Goal: Transaction & Acquisition: Book appointment/travel/reservation

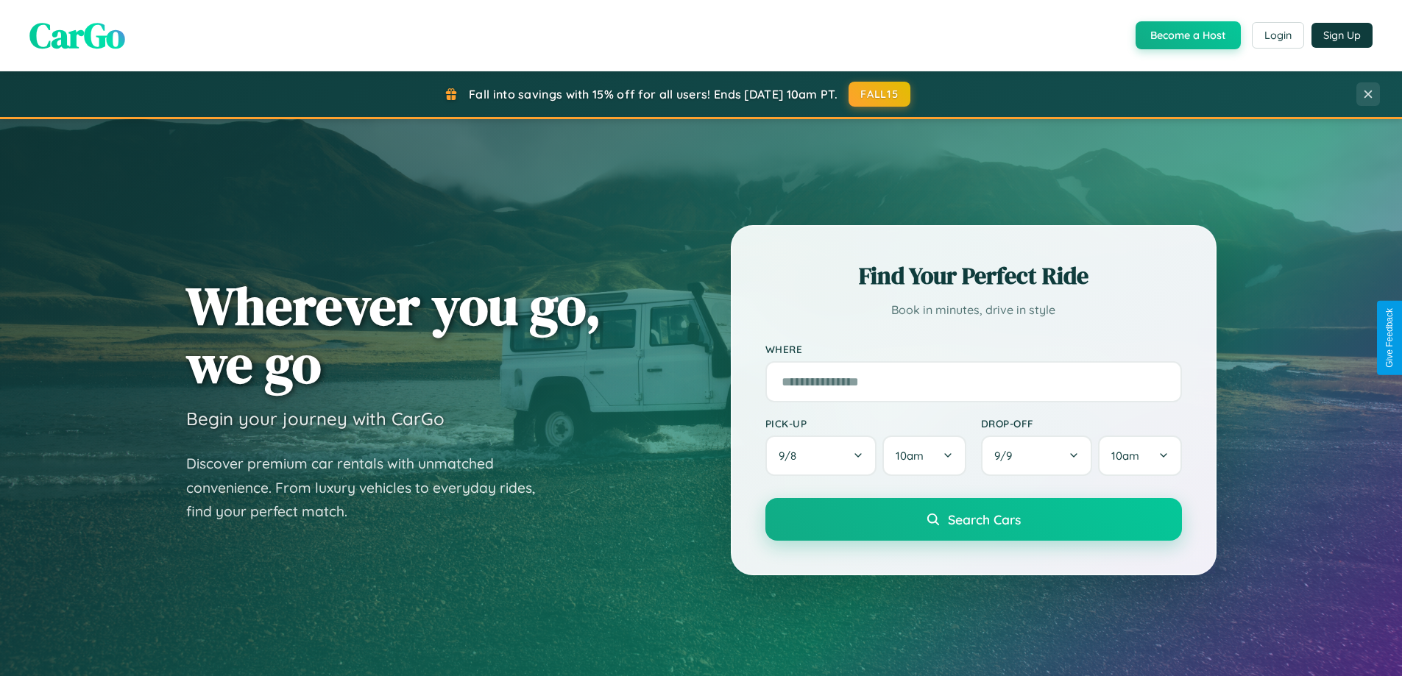
scroll to position [2832, 0]
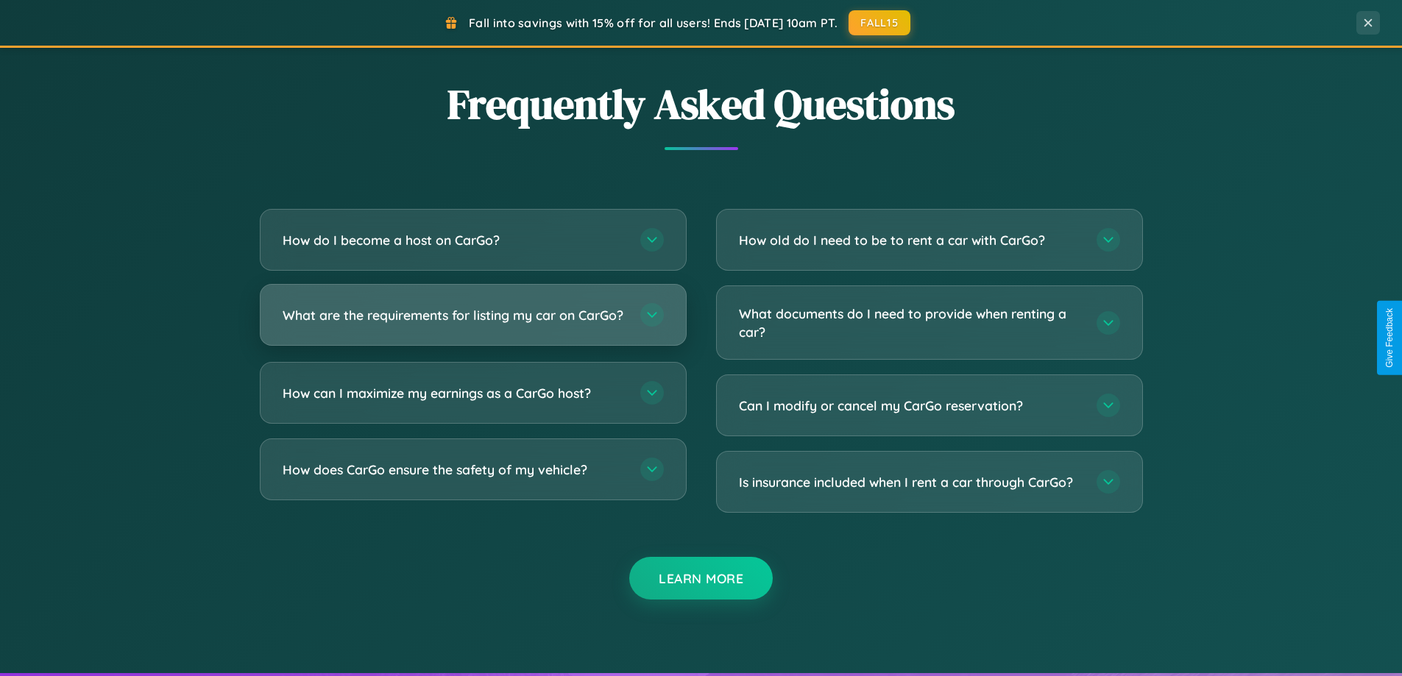
click at [473, 321] on h3 "What are the requirements for listing my car on CarGo?" at bounding box center [454, 315] width 343 height 18
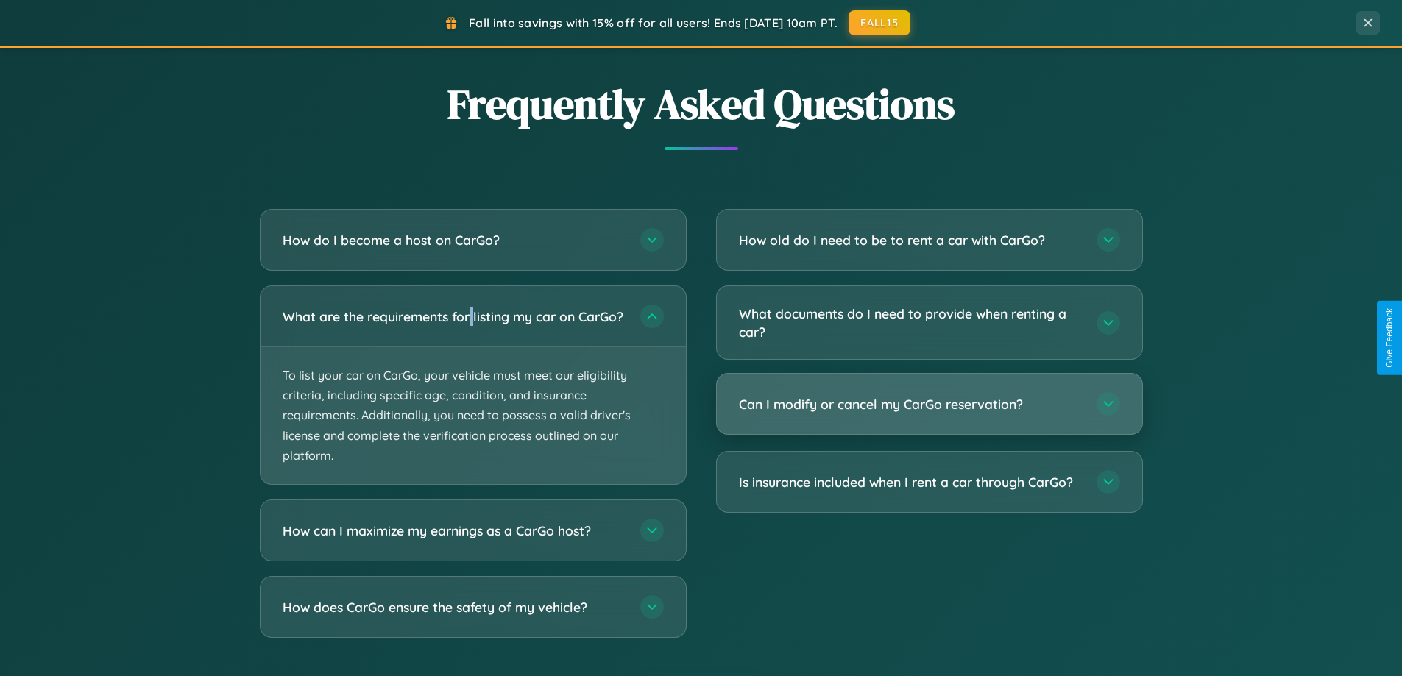
click at [929, 405] on h3 "Can I modify or cancel my CarGo reservation?" at bounding box center [910, 404] width 343 height 18
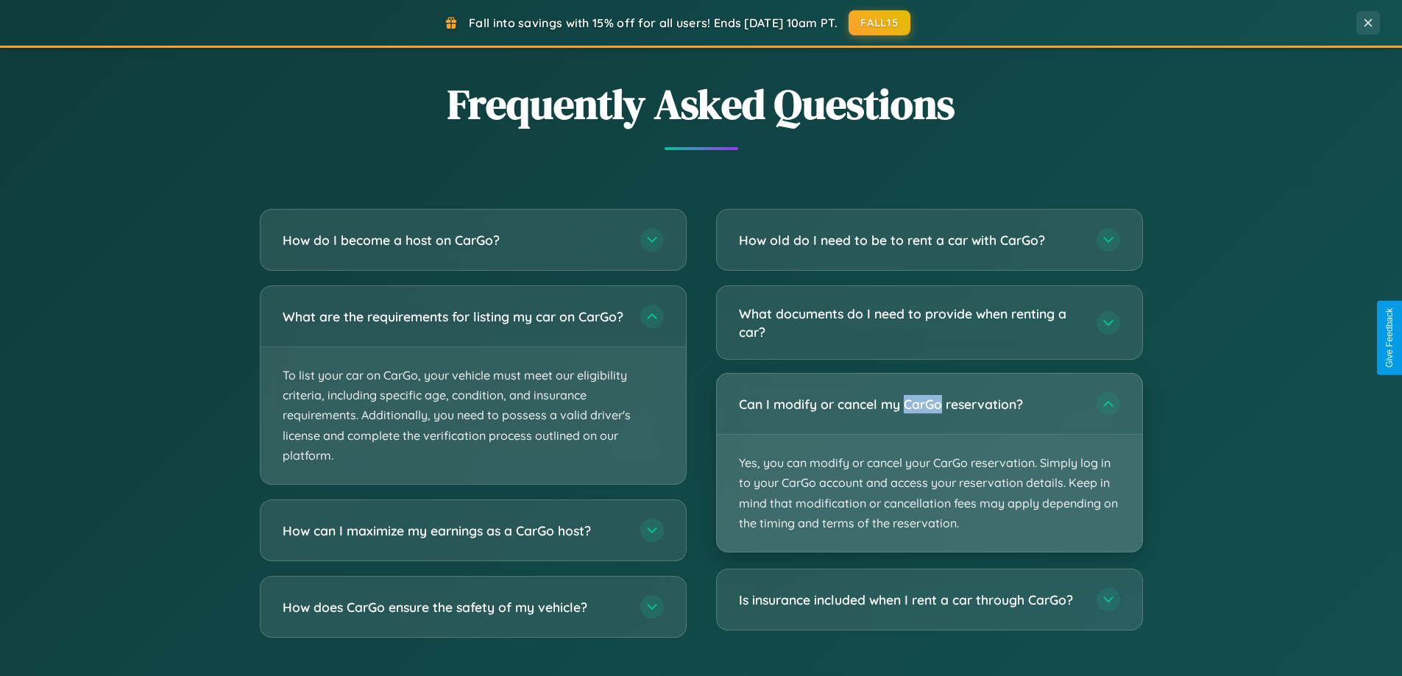
click at [929, 463] on p "Yes, you can modify or cancel your CarGo reservation. Simply log in to your Car…" at bounding box center [929, 493] width 425 height 117
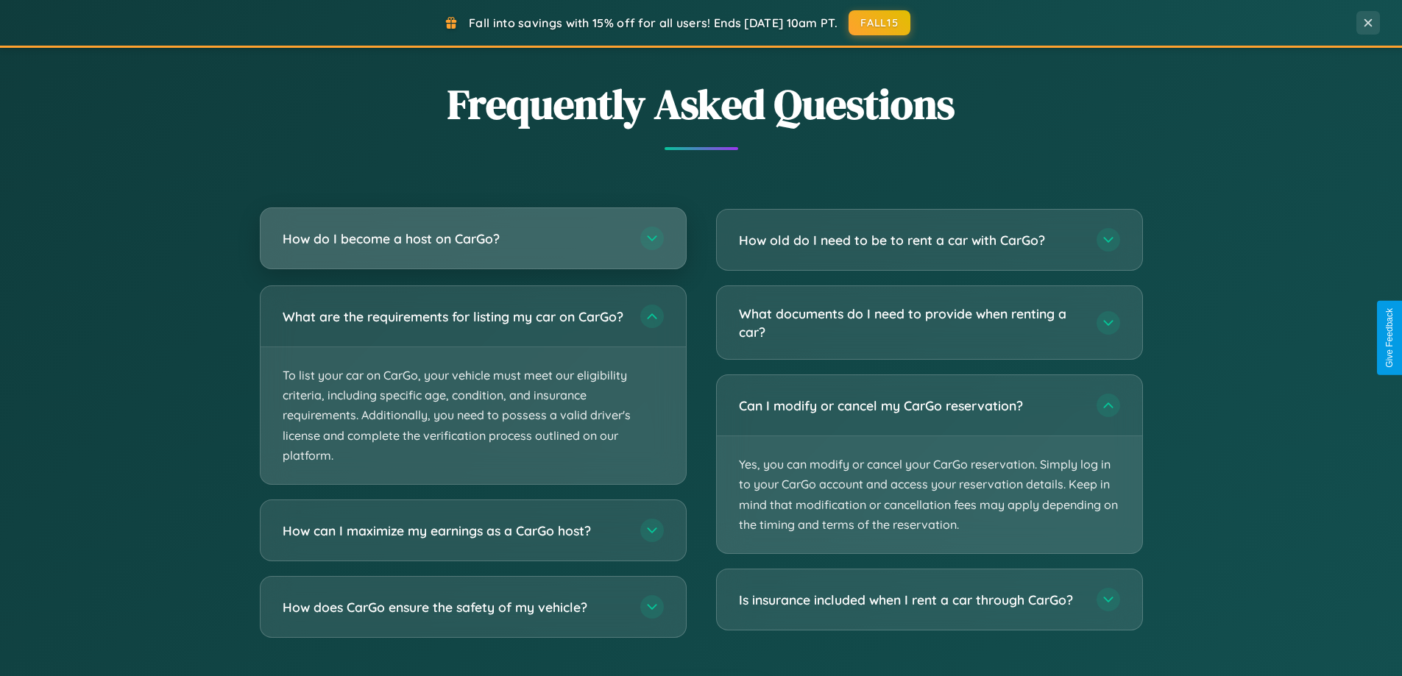
click at [473, 238] on h3 "How do I become a host on CarGo?" at bounding box center [454, 239] width 343 height 18
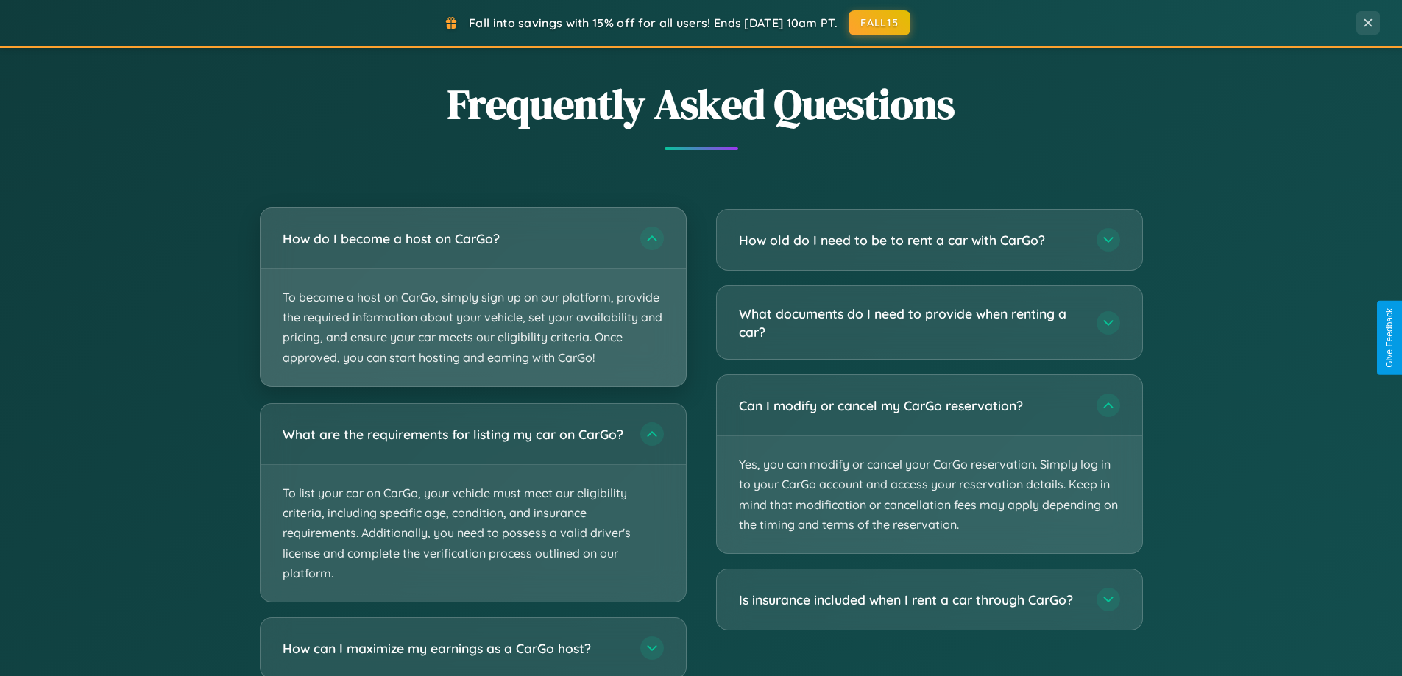
click at [473, 297] on p "To become a host on CarGo, simply sign up on our platform, provide the required…" at bounding box center [473, 327] width 425 height 117
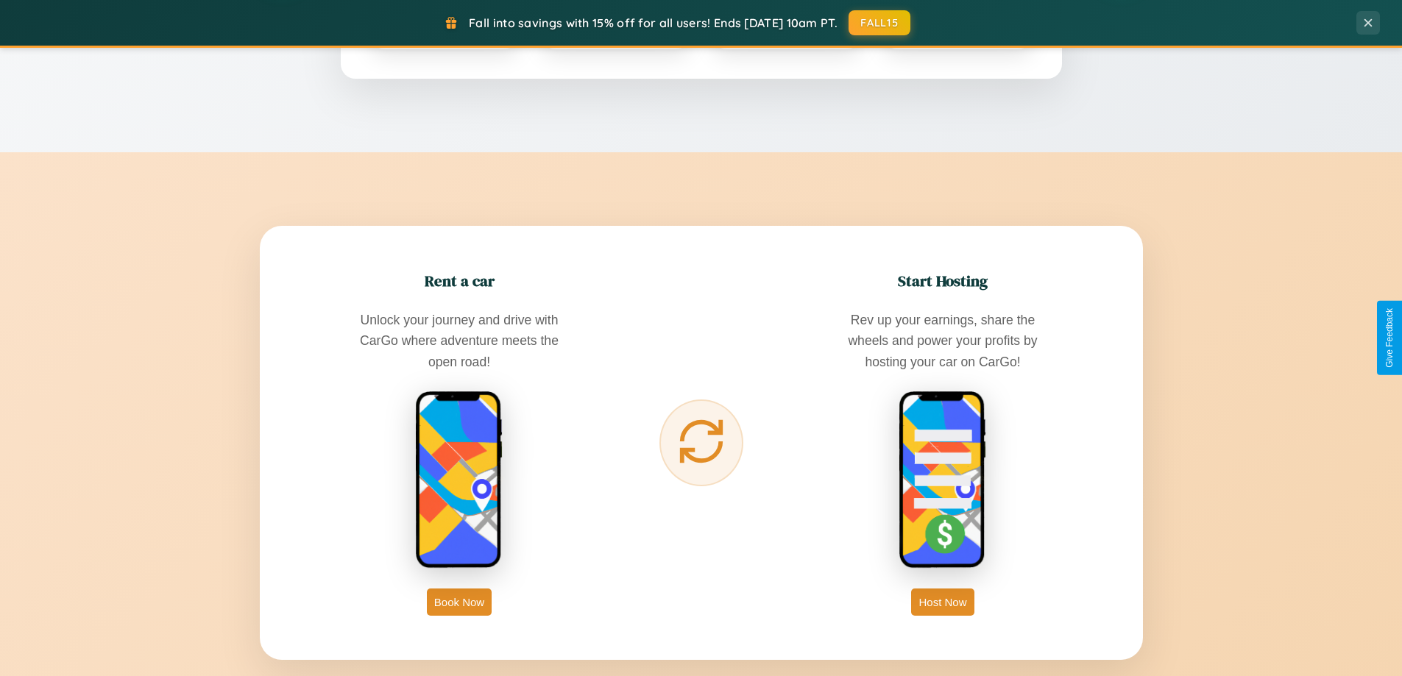
scroll to position [1013, 0]
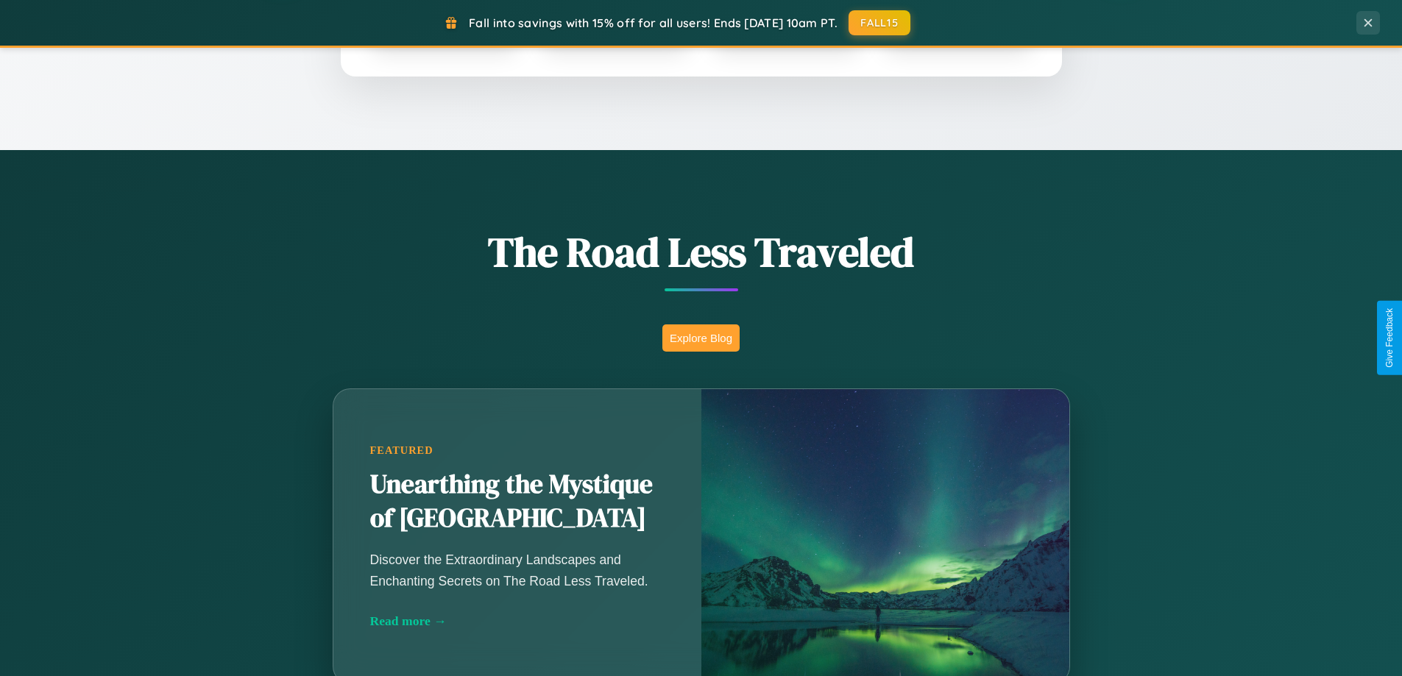
click at [701, 338] on button "Explore Blog" at bounding box center [700, 338] width 77 height 27
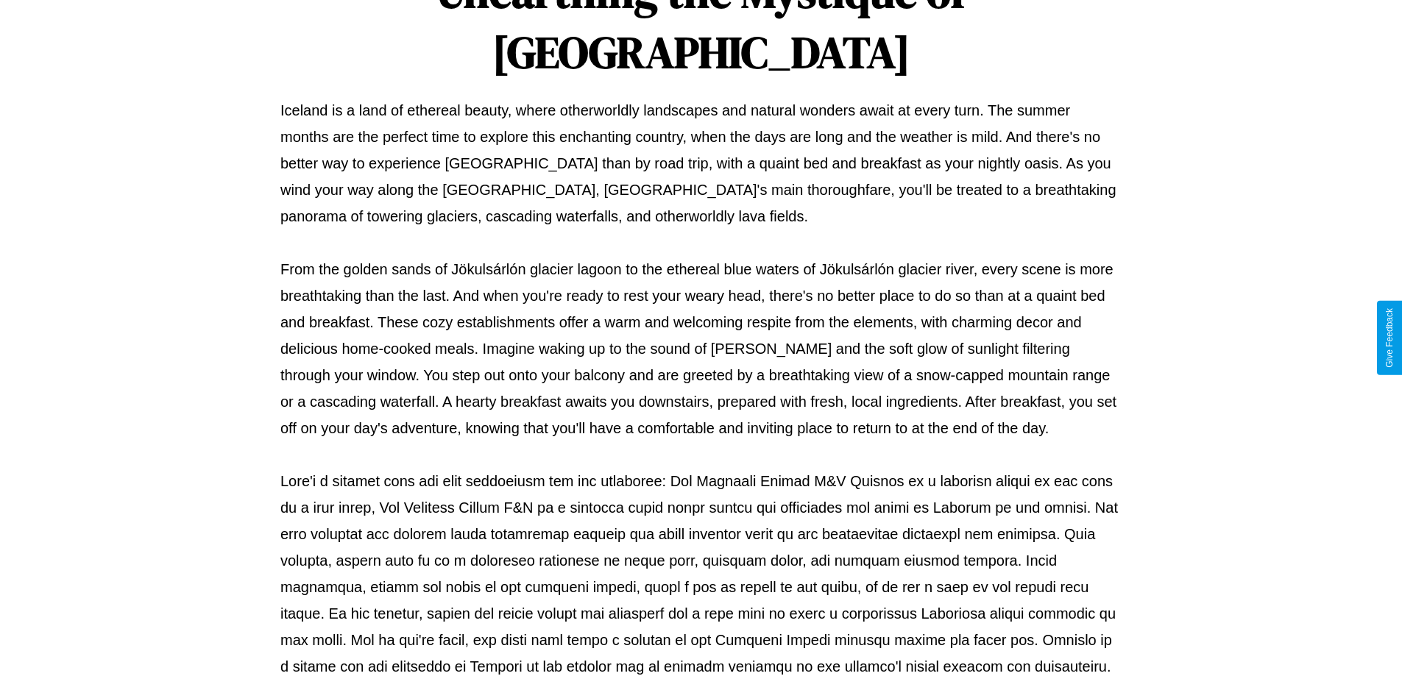
scroll to position [476, 0]
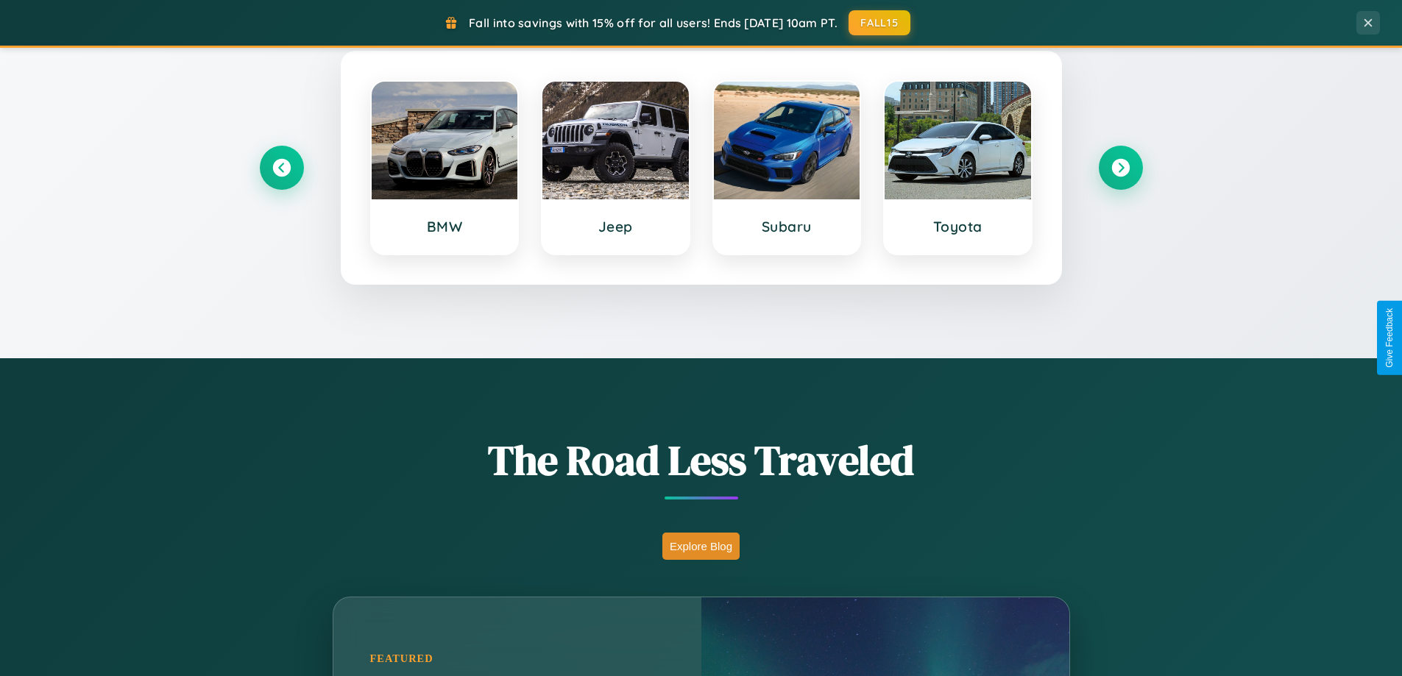
scroll to position [634, 0]
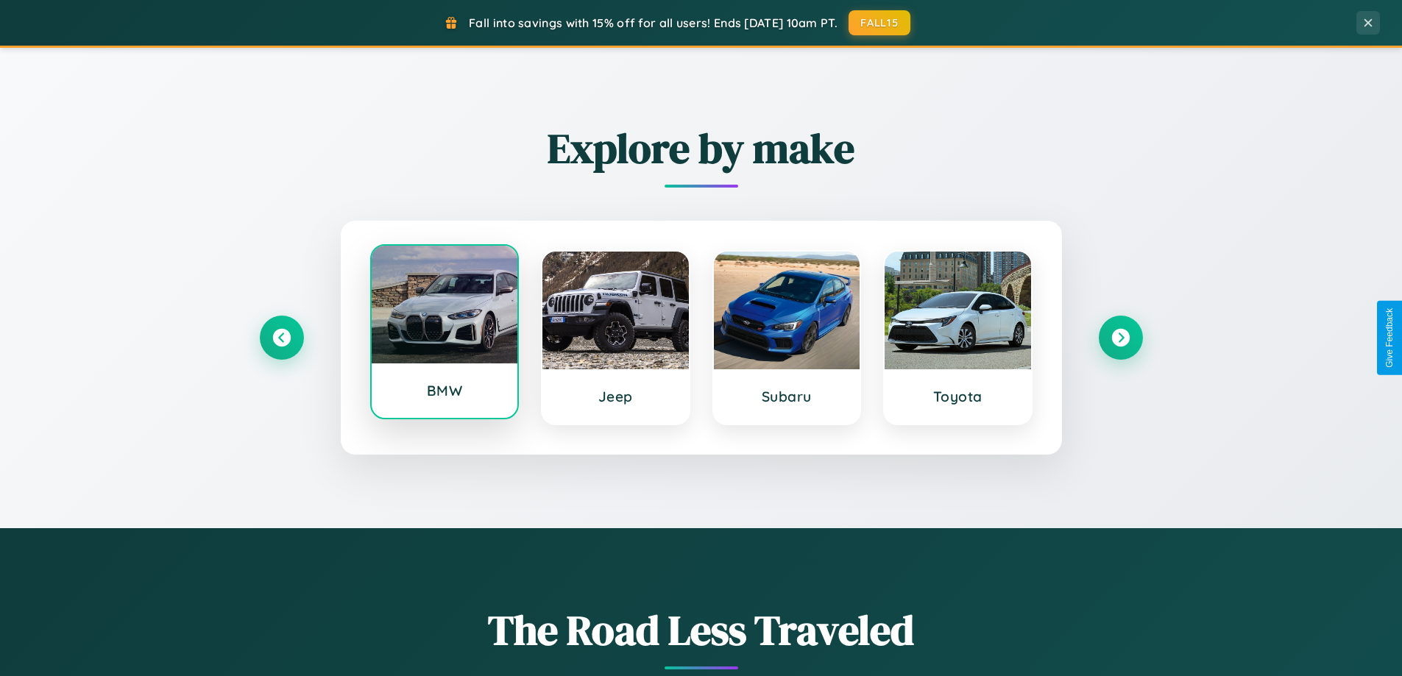
click at [444, 335] on div at bounding box center [445, 305] width 146 height 118
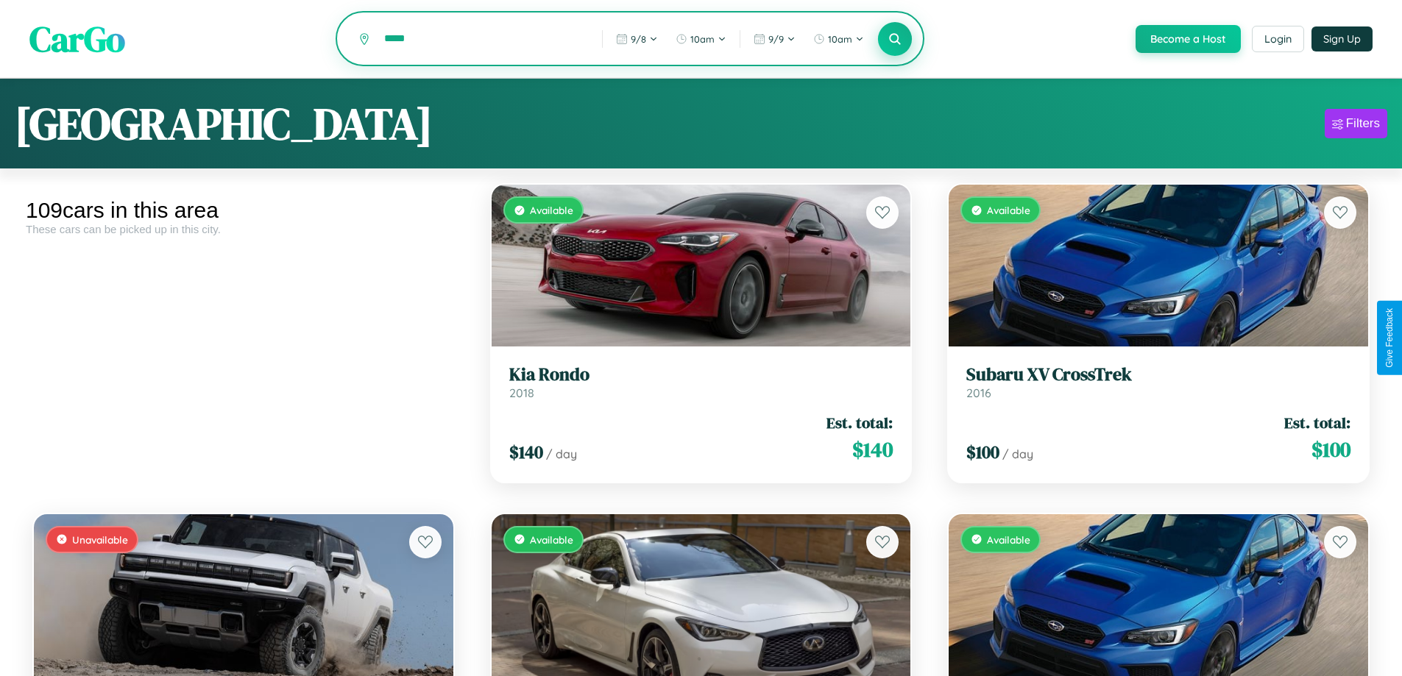
type input "*****"
click at [894, 40] on icon at bounding box center [895, 39] width 14 height 14
